Goal: Navigation & Orientation: Find specific page/section

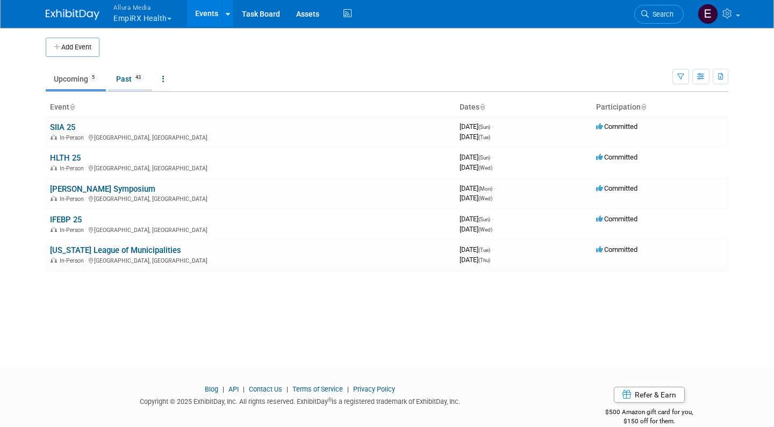
click at [124, 76] on link "Past 43" at bounding box center [130, 79] width 44 height 20
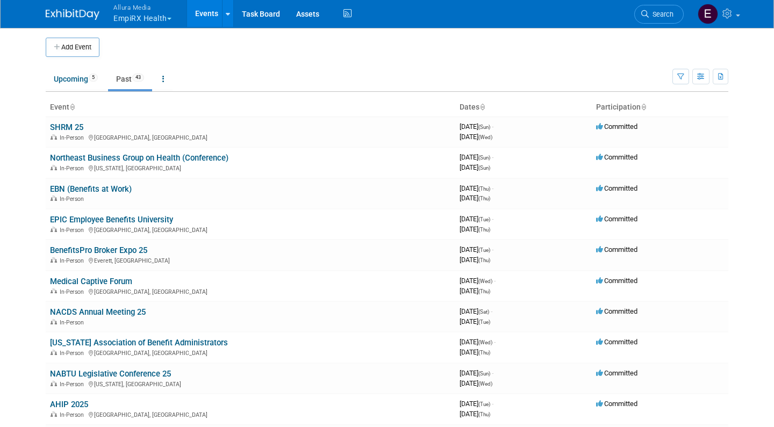
click at [170, 19] on span "button" at bounding box center [169, 19] width 4 height 2
click at [147, 129] on link "SealingTech" at bounding box center [151, 129] width 77 height 15
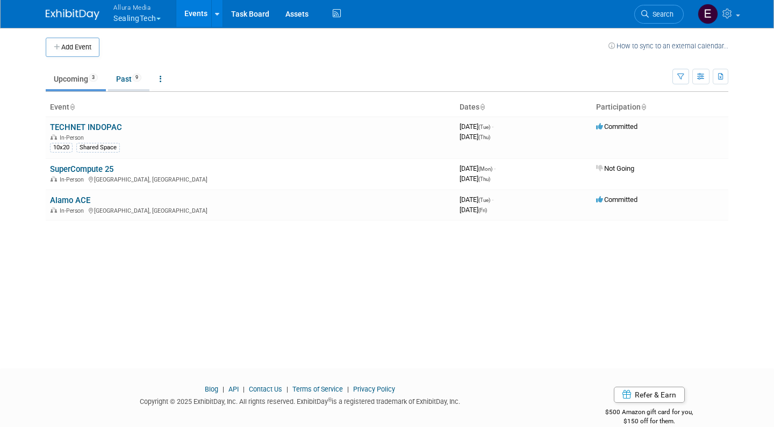
click at [129, 77] on link "Past 9" at bounding box center [128, 79] width 41 height 20
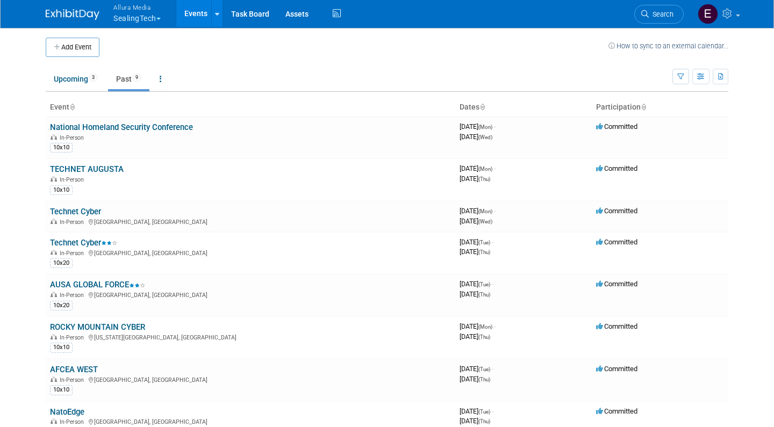
click at [30, 179] on body "Allura Media SealingTech Explore: My Workspaces 4 Go to Workspace: Allura Media…" at bounding box center [387, 213] width 774 height 427
